Goal: Register for event/course

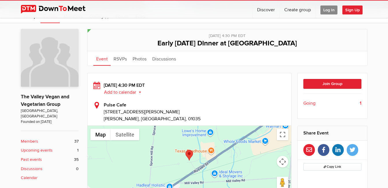
scroll to position [107, 0]
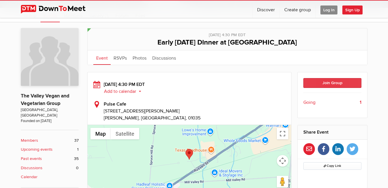
click at [325, 85] on button "Join Group" at bounding box center [332, 83] width 58 height 10
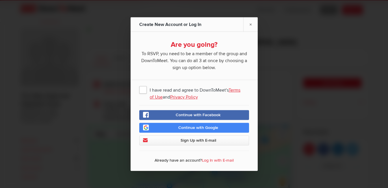
click at [142, 88] on span "I have read and agree to DownToMeet's Terms of Use and Privacy Policy" at bounding box center [194, 89] width 110 height 10
click at [0, 0] on input "I have read and agree to DownToMeet's Terms of Use and Privacy Policy" at bounding box center [0, 0] width 0 height 0
click at [182, 115] on span "Continue with Facebook" at bounding box center [198, 114] width 45 height 5
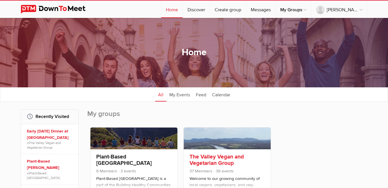
click at [215, 158] on link "The Valley Vegan and Vegetarian Group" at bounding box center [217, 159] width 54 height 13
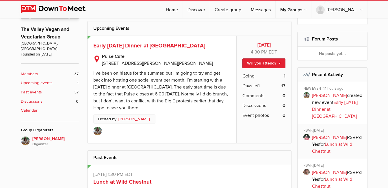
scroll to position [184, 0]
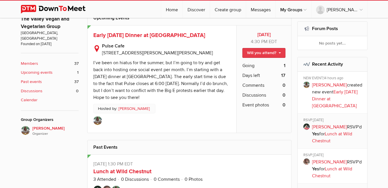
click at [264, 54] on link "Will you attend?" at bounding box center [263, 53] width 43 height 10
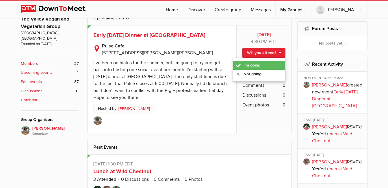
click at [257, 67] on link "I'm going" at bounding box center [259, 65] width 52 height 9
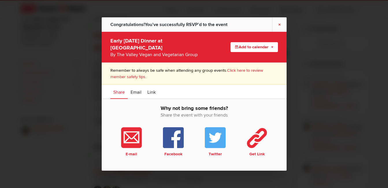
click at [277, 28] on link "×" at bounding box center [279, 24] width 14 height 14
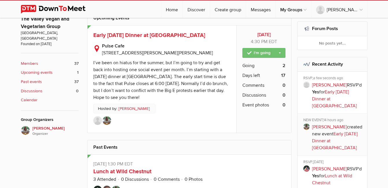
click at [274, 56] on link "I'm going" at bounding box center [263, 53] width 43 height 10
click at [247, 113] on div "[DATE] 4:30 PM EDT I'm going Change guest count Not going Going 2 Days left 17 …" at bounding box center [263, 78] width 55 height 107
click at [153, 33] on span "Early [DATE] Dinner at [GEOGRAPHIC_DATA]" at bounding box center [149, 35] width 112 height 7
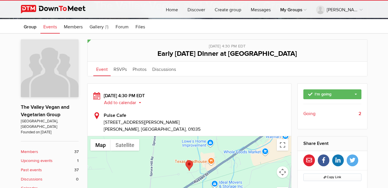
scroll to position [108, 0]
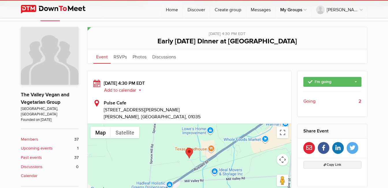
click at [331, 166] on span "Copy Link" at bounding box center [333, 165] width 18 height 4
click at [323, 146] on icon at bounding box center [323, 148] width 3 height 6
click at [333, 165] on span "Copy Link" at bounding box center [333, 165] width 18 height 4
